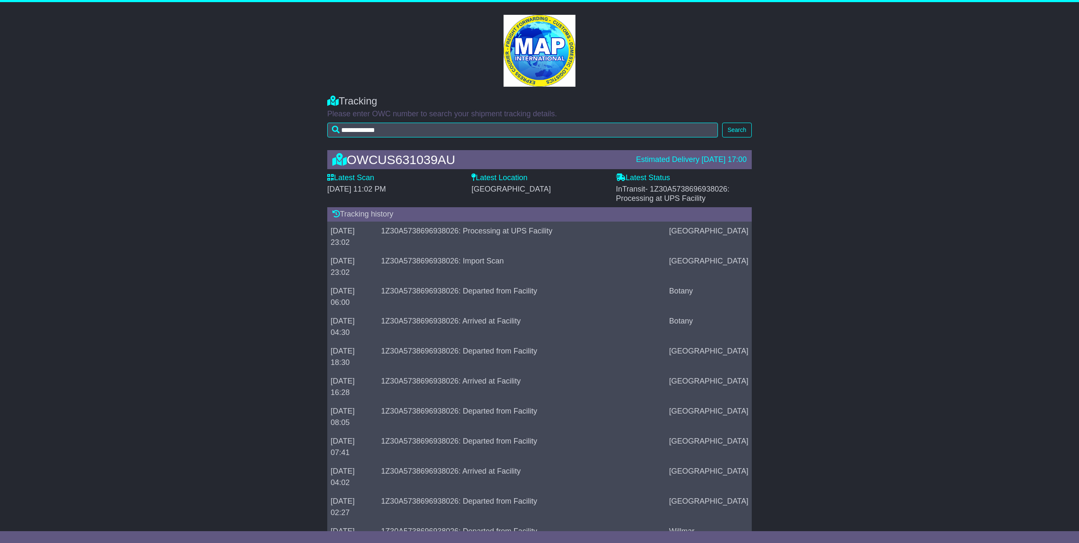
click at [406, 160] on div "OWCUS631039AU" at bounding box center [480, 160] width 304 height 14
copy div "OWCUS631039AU"
